Goal: Information Seeking & Learning: Learn about a topic

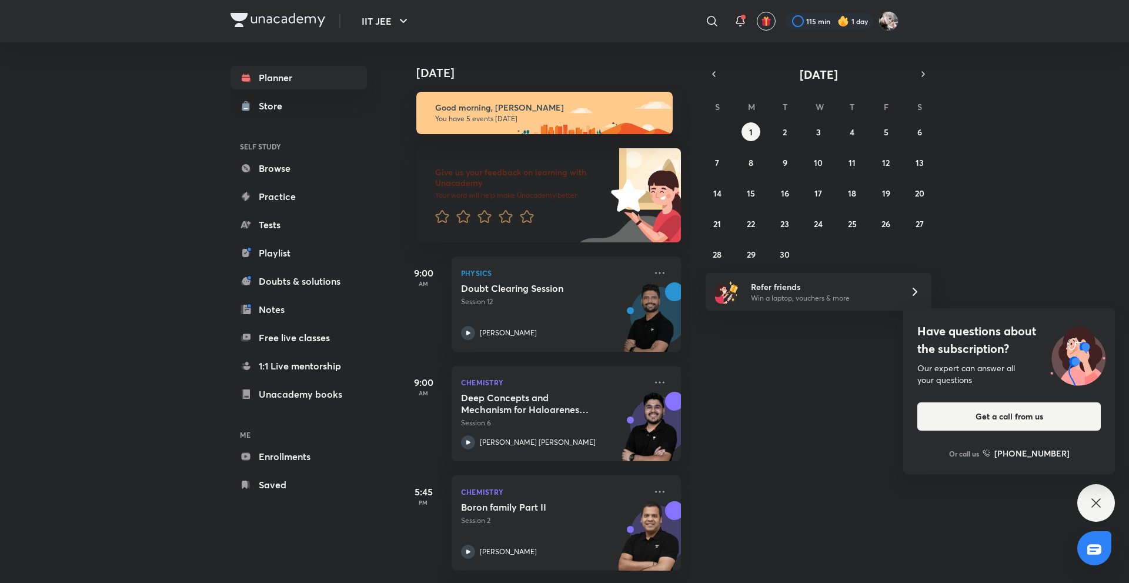
scroll to position [225, 0]
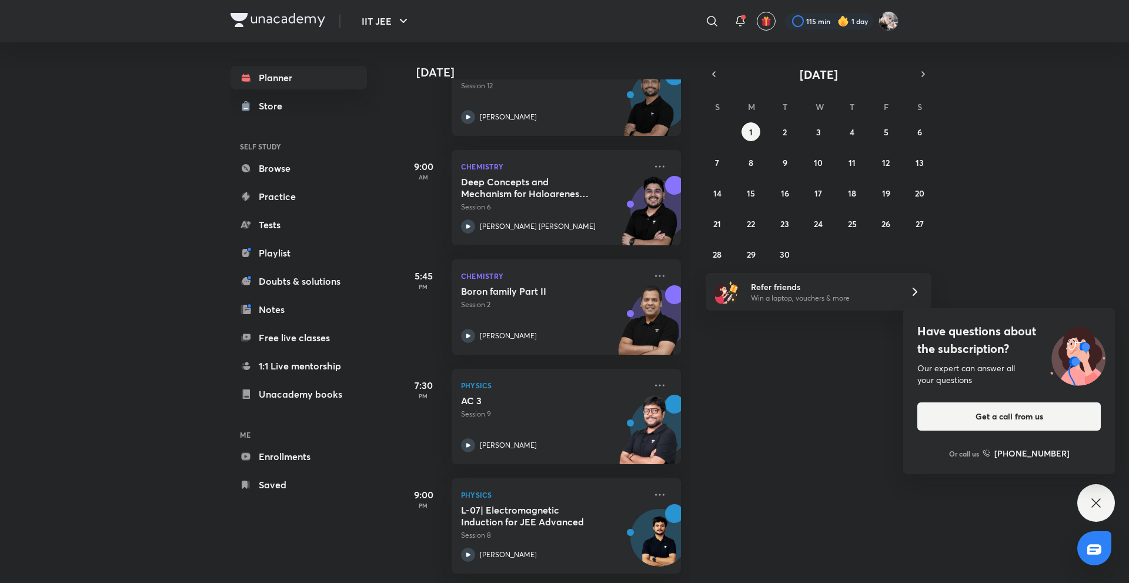
click at [761, 388] on div "Today Good morning, Navin You have 5 events today Give us your feedback on lear…" at bounding box center [763, 312] width 727 height 541
click at [708, 71] on button "button" at bounding box center [714, 74] width 16 height 16
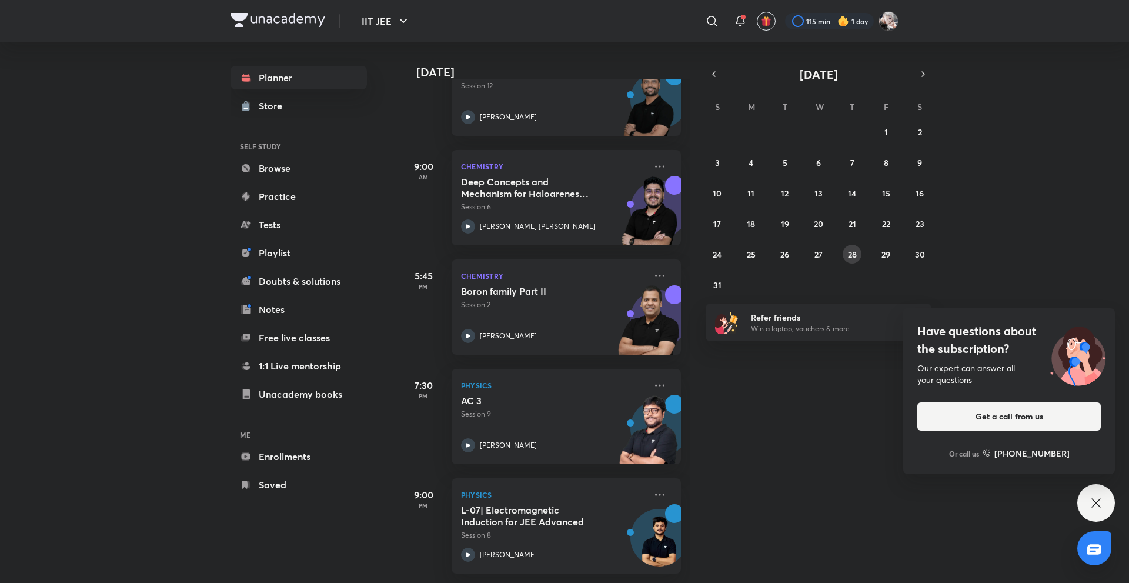
click at [848, 247] on button "28" at bounding box center [852, 254] width 19 height 19
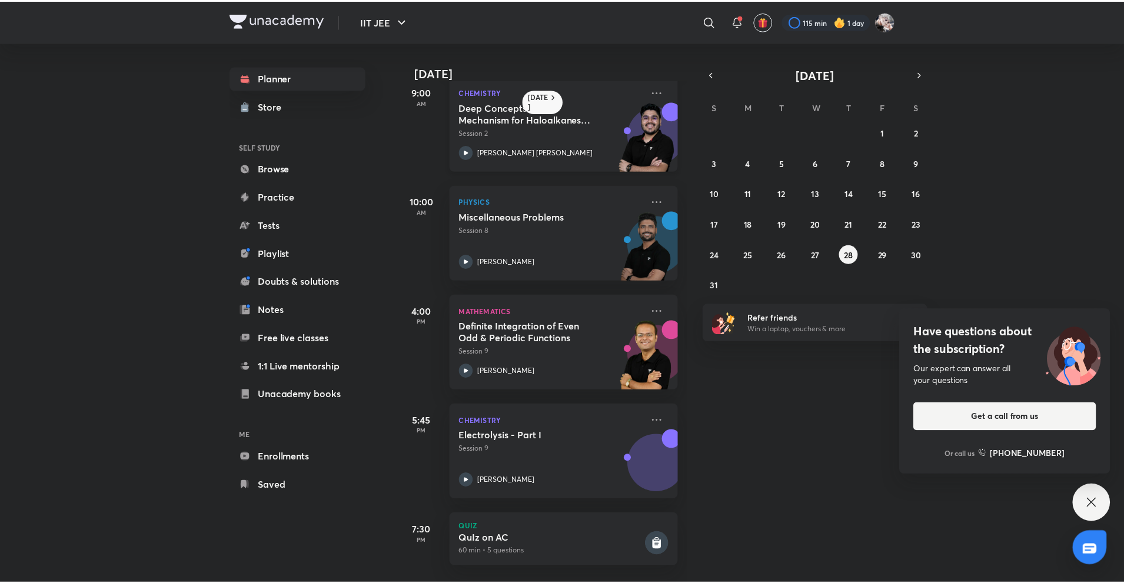
scroll to position [353, 0]
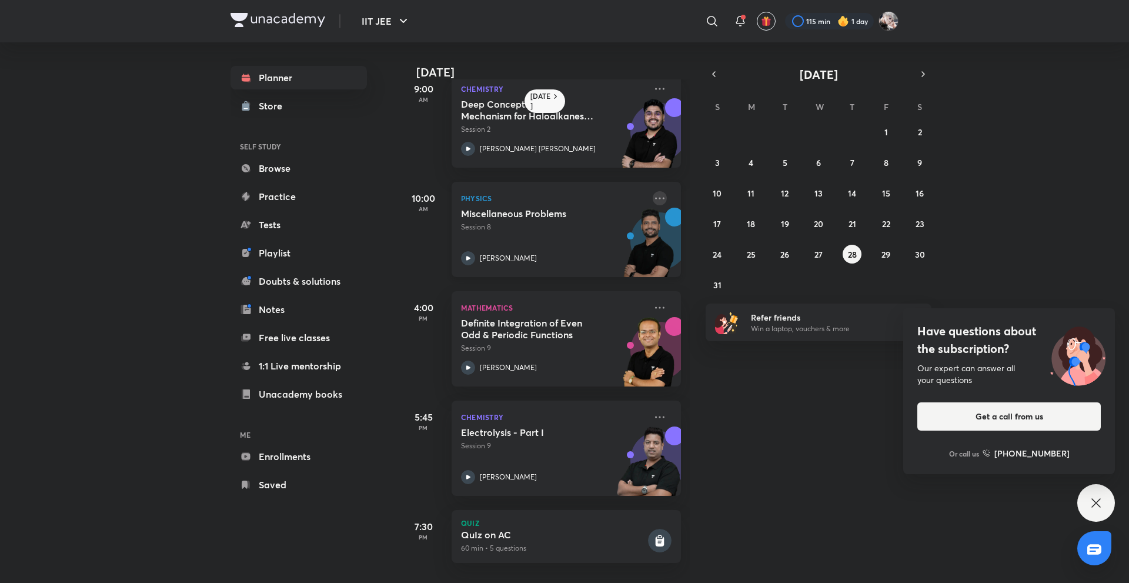
click at [655, 197] on icon at bounding box center [659, 198] width 9 height 2
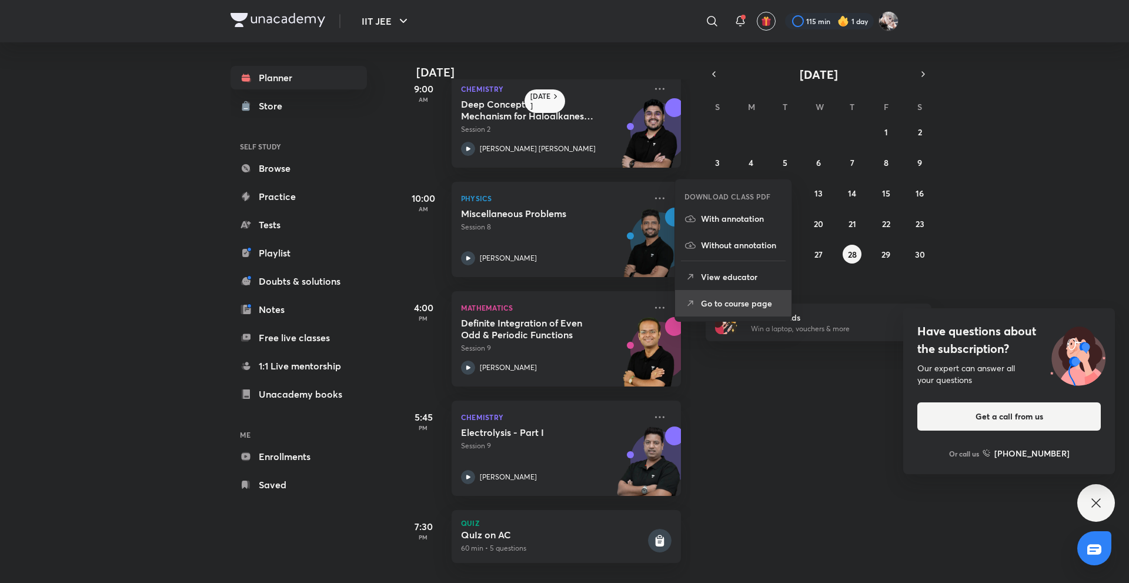
click at [712, 303] on p "Go to course page" at bounding box center [741, 303] width 81 height 12
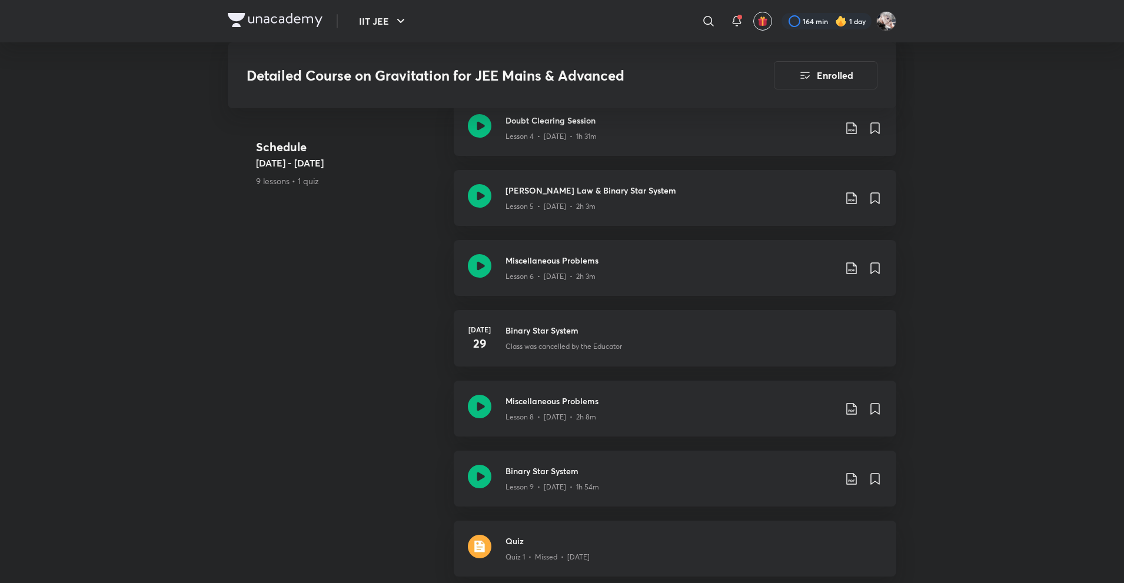
scroll to position [941, 0]
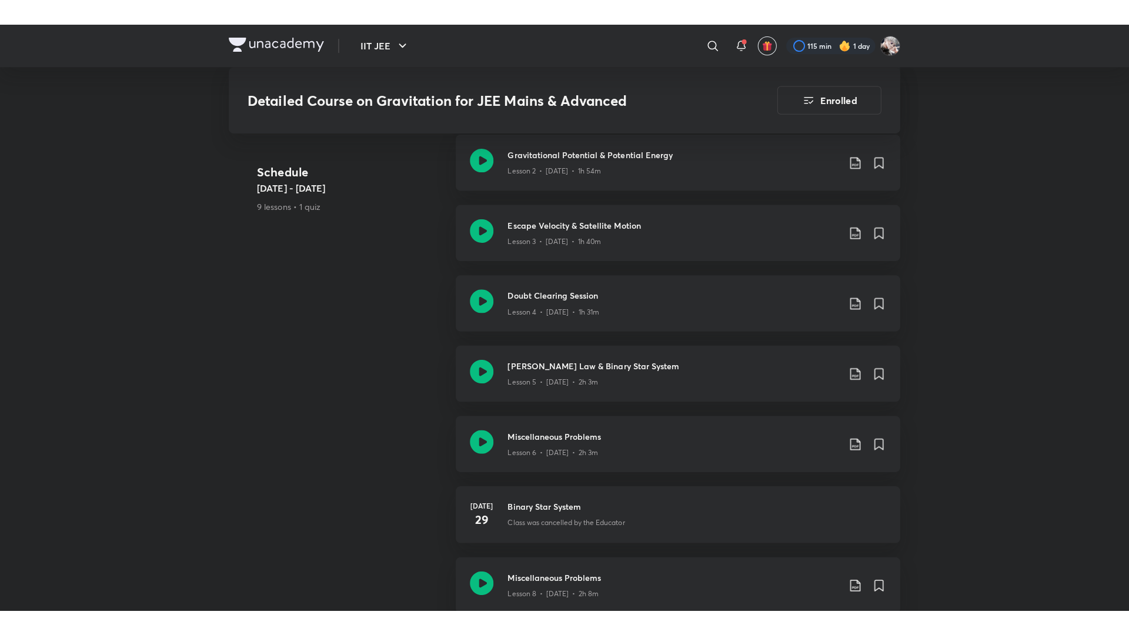
scroll to position [655, 0]
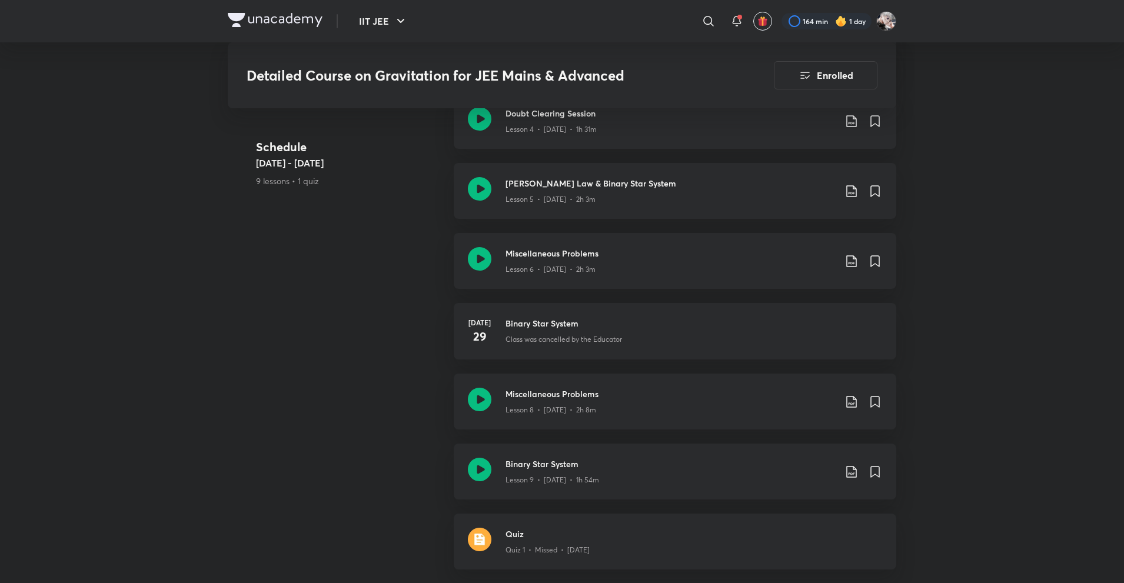
click at [442, 259] on div "Schedule Jul 10 - Aug 3 9 lessons • 1 quiz Gravitational Force & Field Lesson 1…" at bounding box center [562, 233] width 668 height 701
